Goal: Check status: Check status

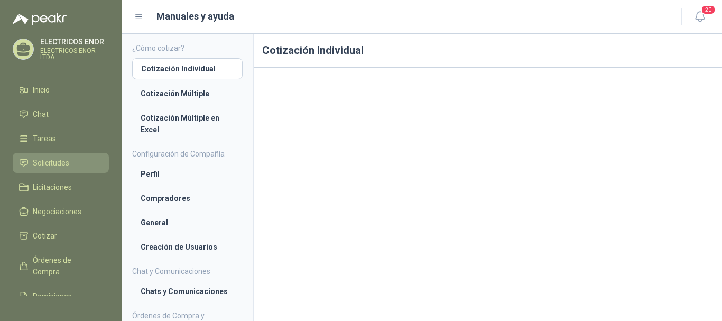
click at [69, 162] on li "Solicitudes" at bounding box center [61, 163] width 84 height 12
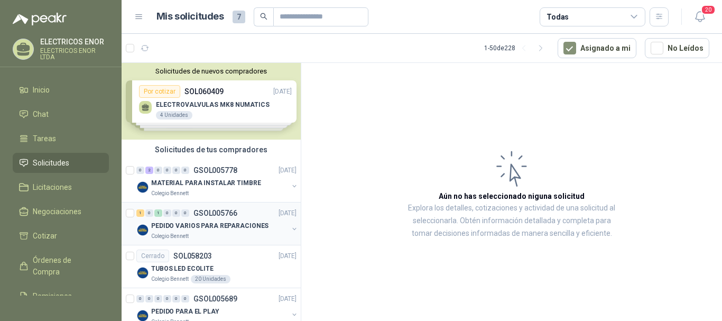
click at [218, 216] on p "GSOL005766" at bounding box center [215, 212] width 44 height 7
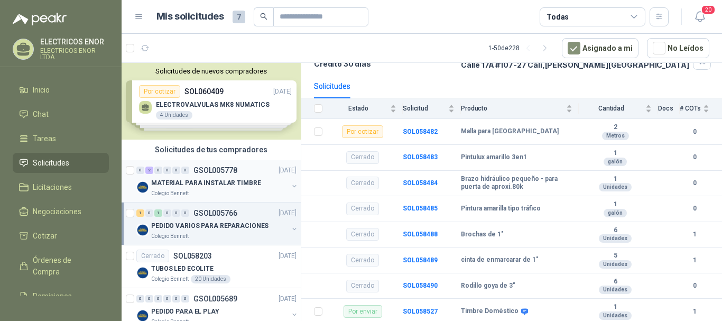
click at [197, 179] on p "MATERIAL PARA INSTALAR TIMBRE" at bounding box center [206, 183] width 110 height 10
